Goal: Find specific page/section: Find specific page/section

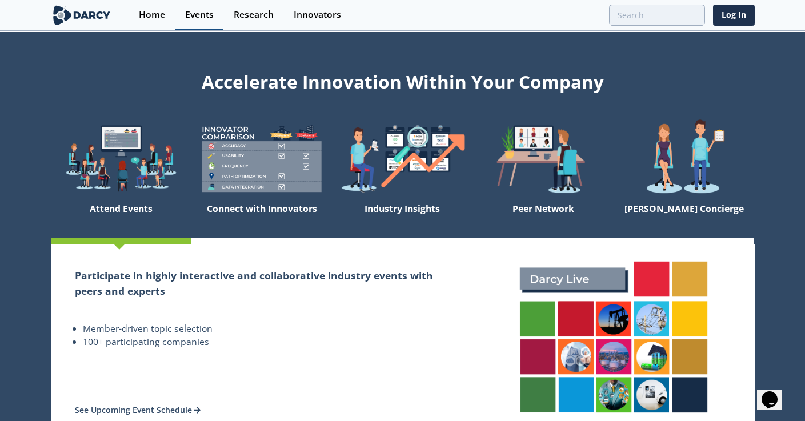
click at [198, 23] on link "Events" at bounding box center [199, 15] width 49 height 30
